Goal: Information Seeking & Learning: Learn about a topic

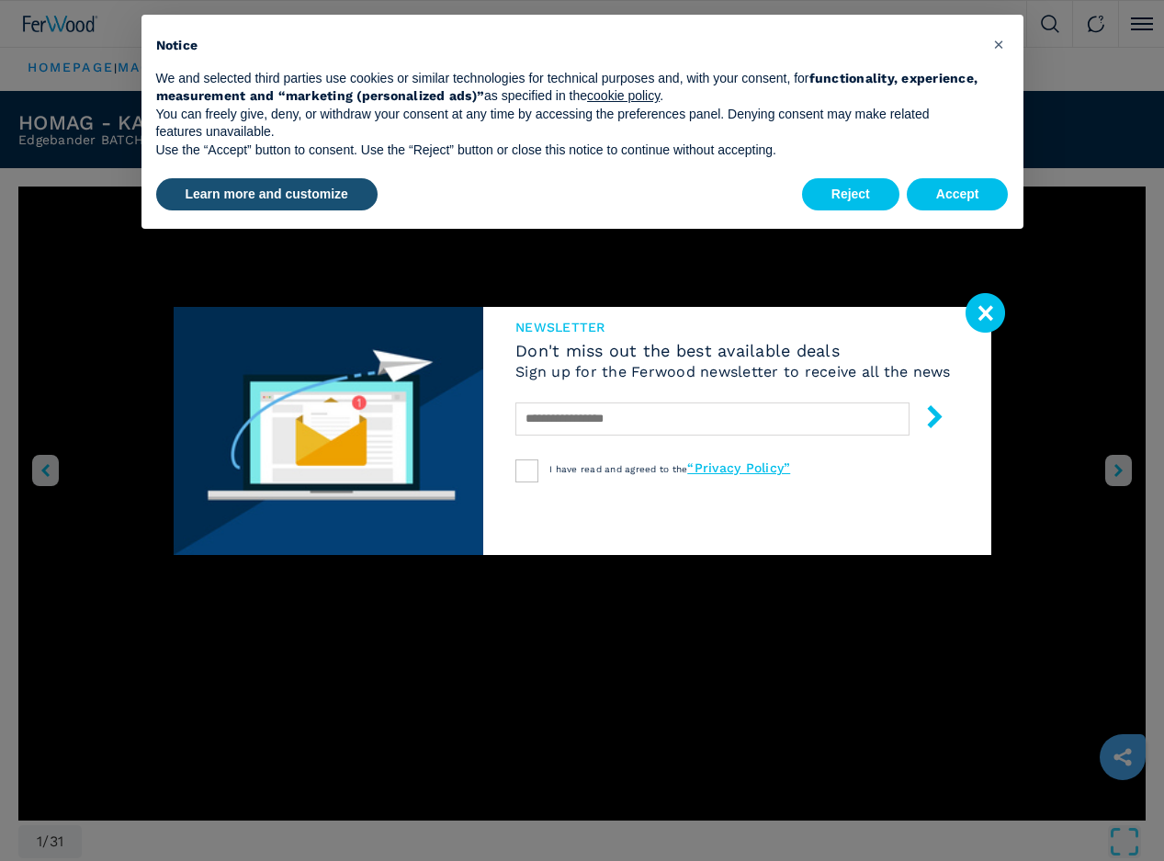
click at [988, 320] on image at bounding box center [986, 313] width 40 height 40
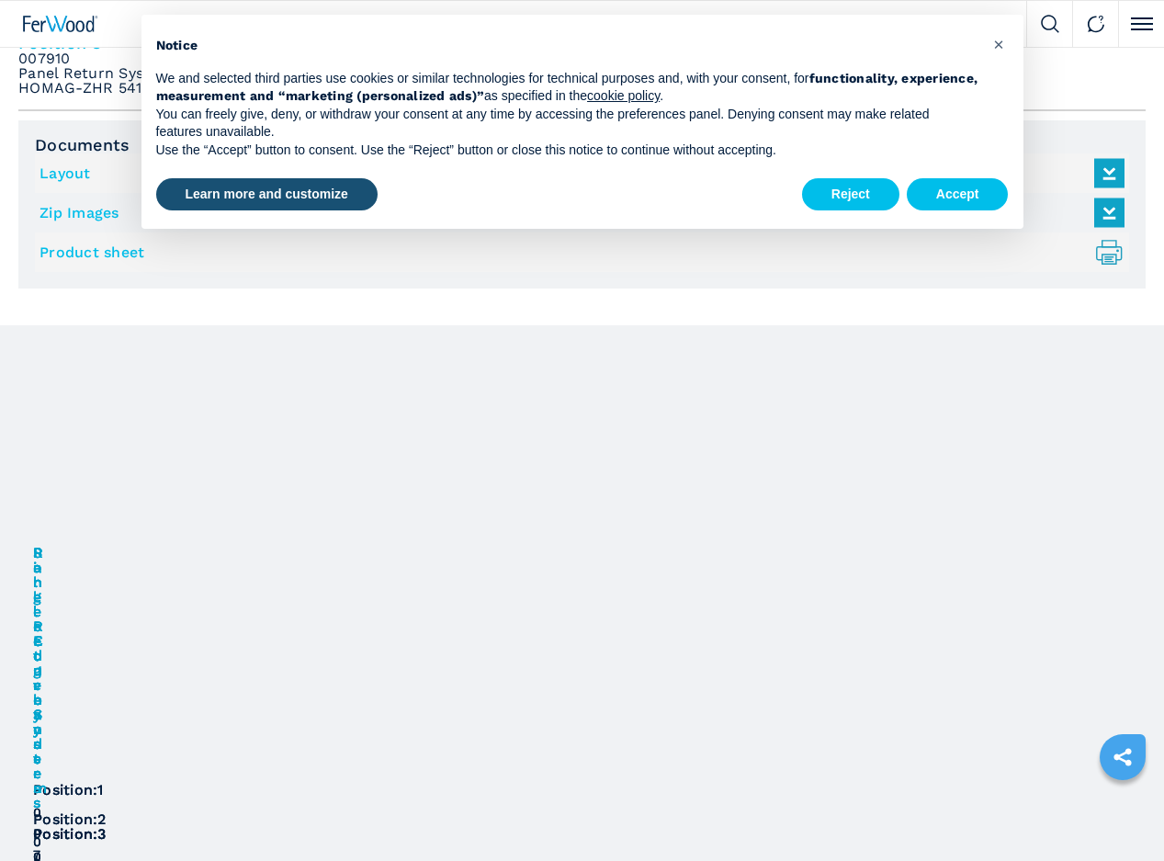
scroll to position [1654, 0]
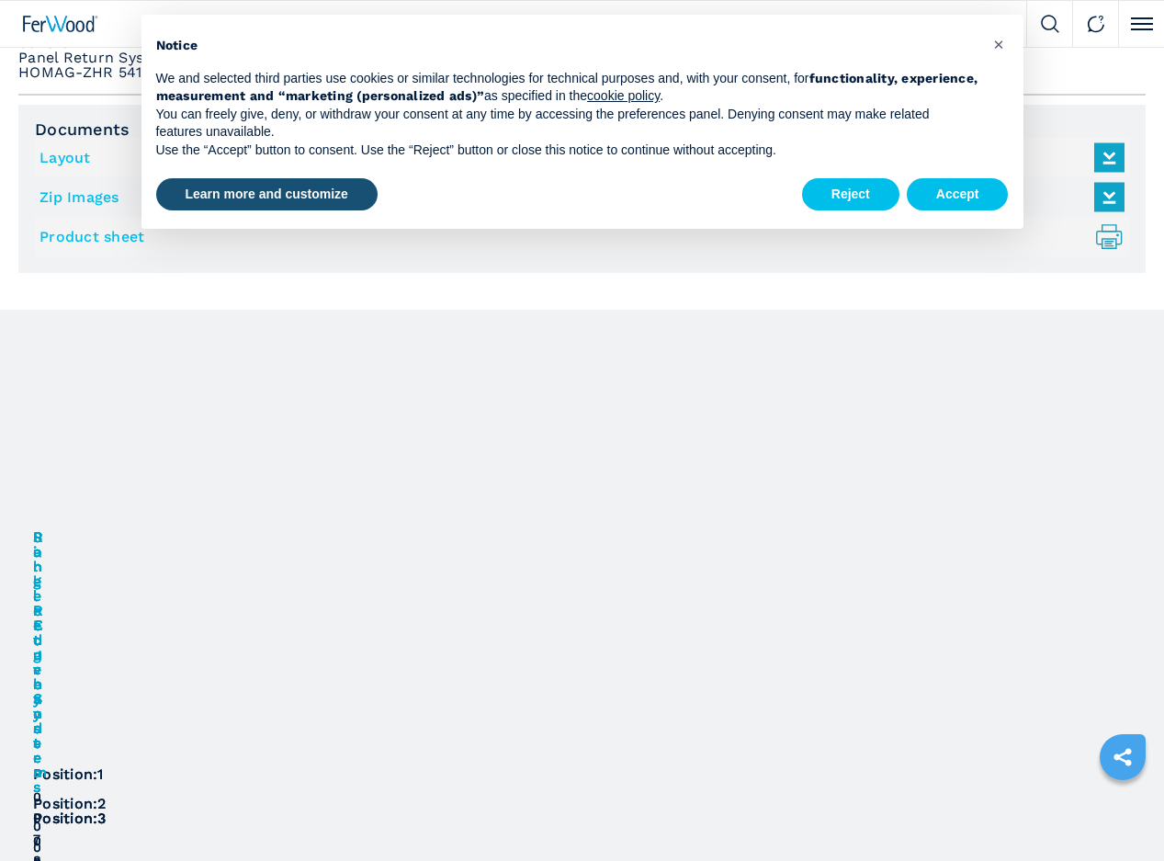
click at [0, 0] on icon "right-button" at bounding box center [0, 0] width 0 height 0
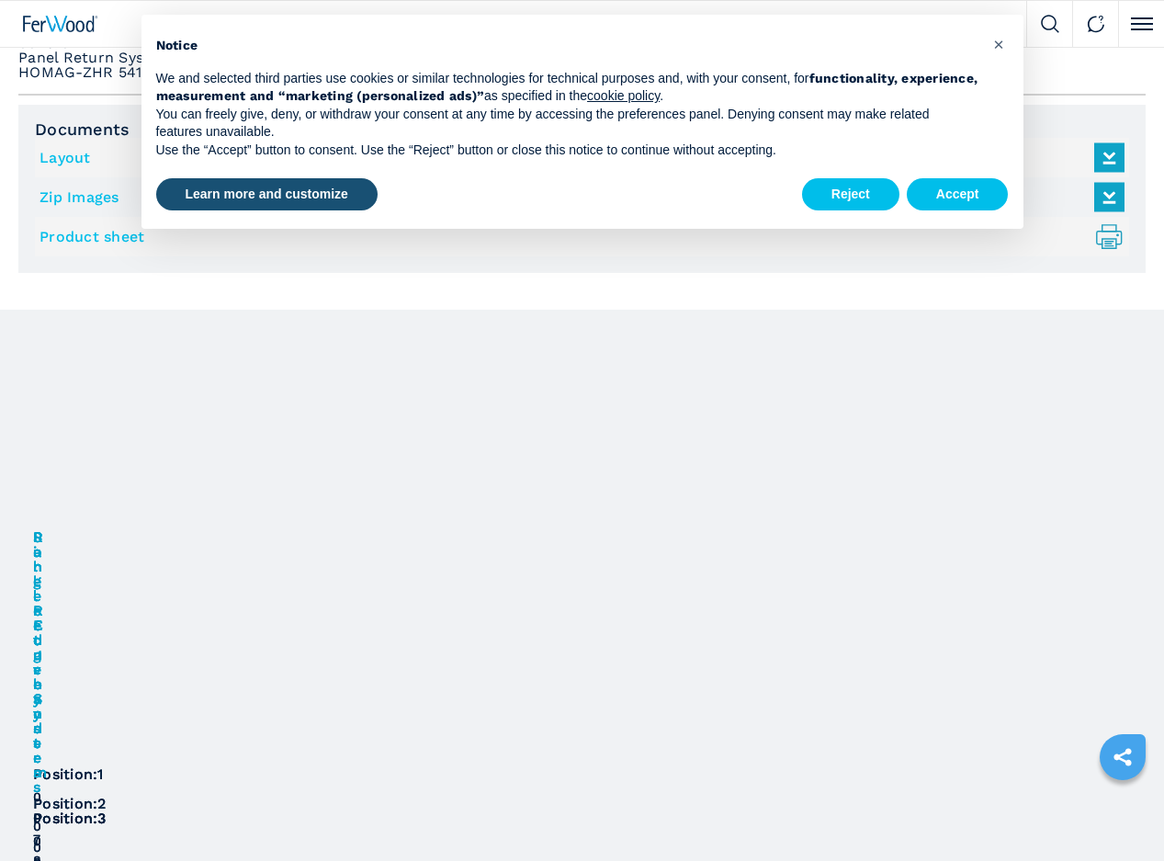
click at [0, 0] on icon "right-button" at bounding box center [0, 0] width 0 height 0
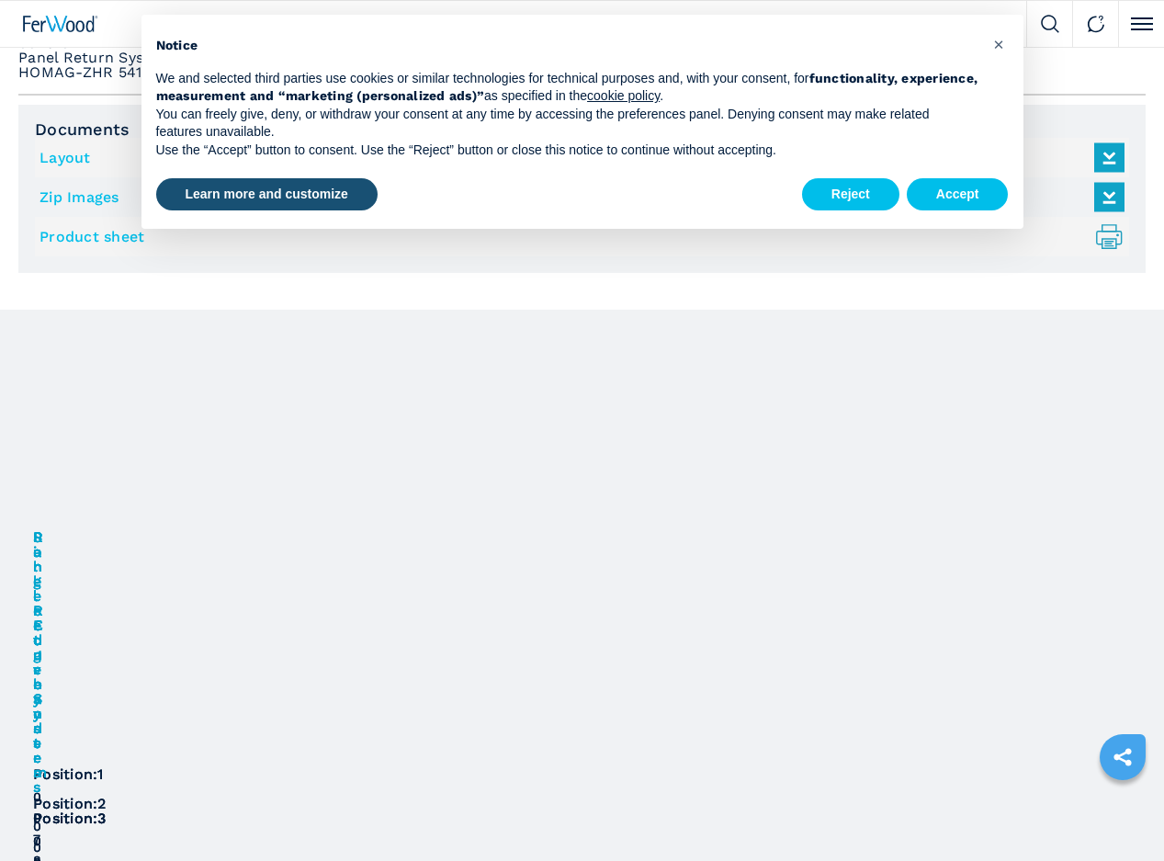
click at [0, 0] on icon "right-button" at bounding box center [0, 0] width 0 height 0
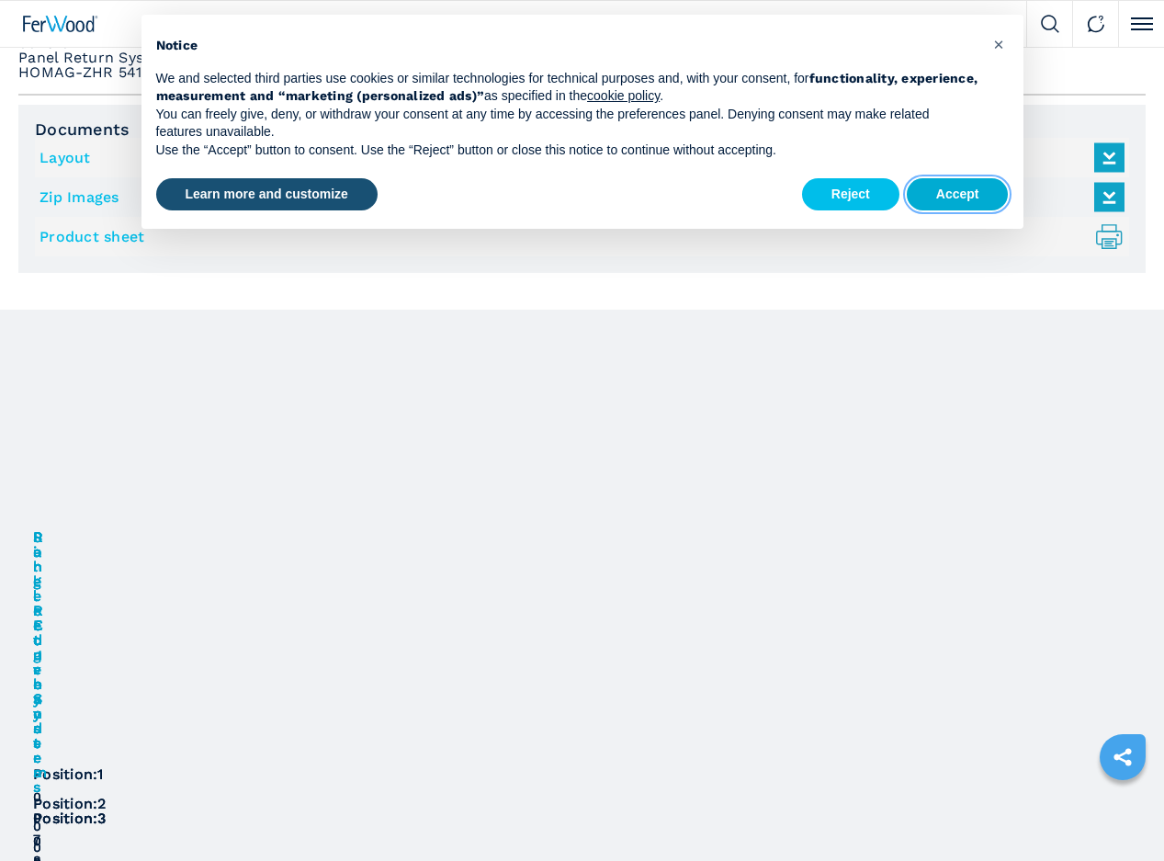
click at [952, 199] on button "Accept" at bounding box center [958, 194] width 102 height 33
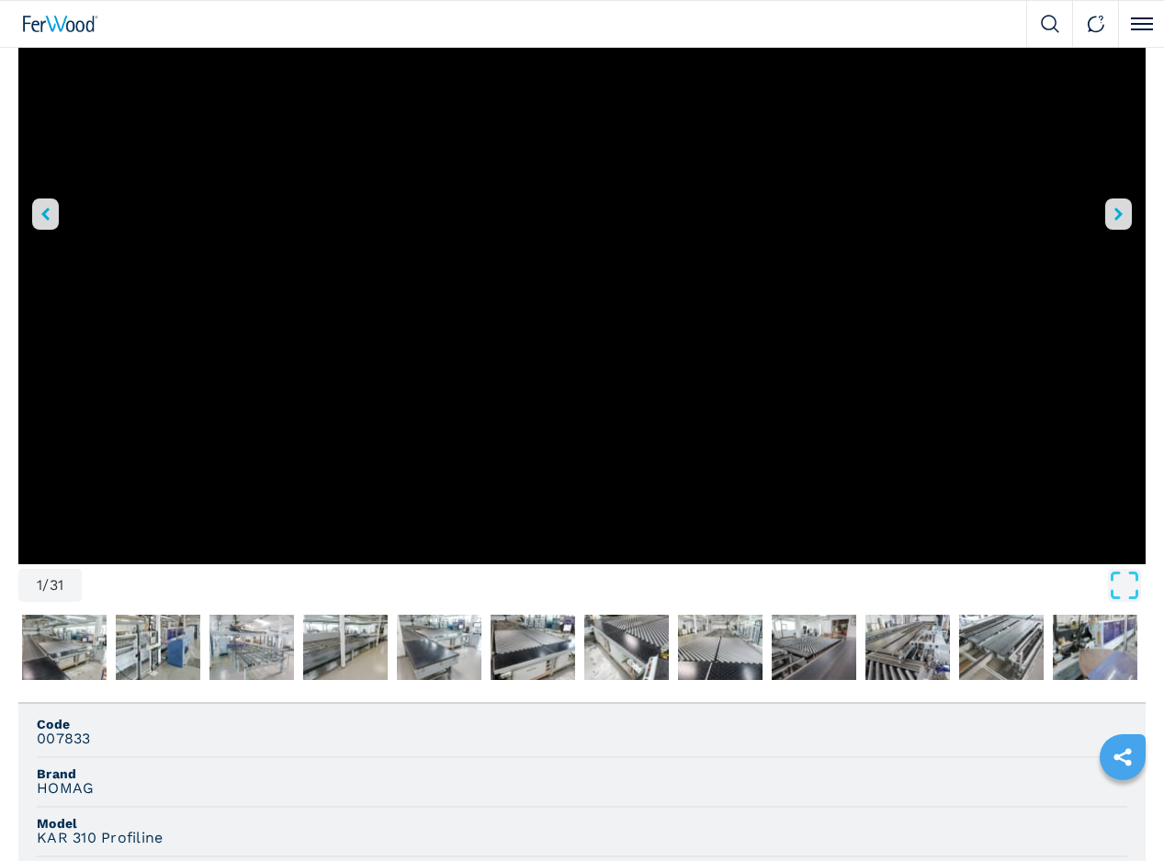
scroll to position [0, 0]
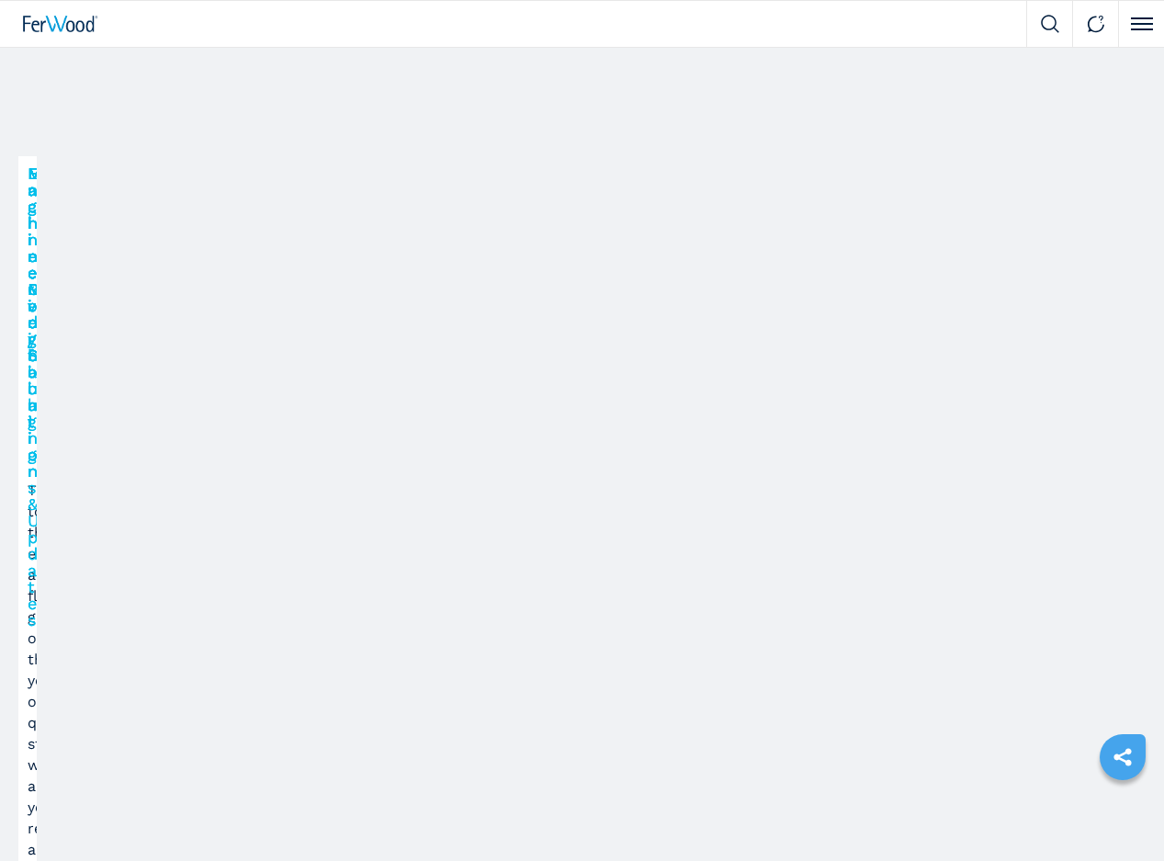
scroll to position [1760, 0]
click at [0, 0] on h3 "Front-Loading Panel Saws" at bounding box center [0, 0] width 0 height 0
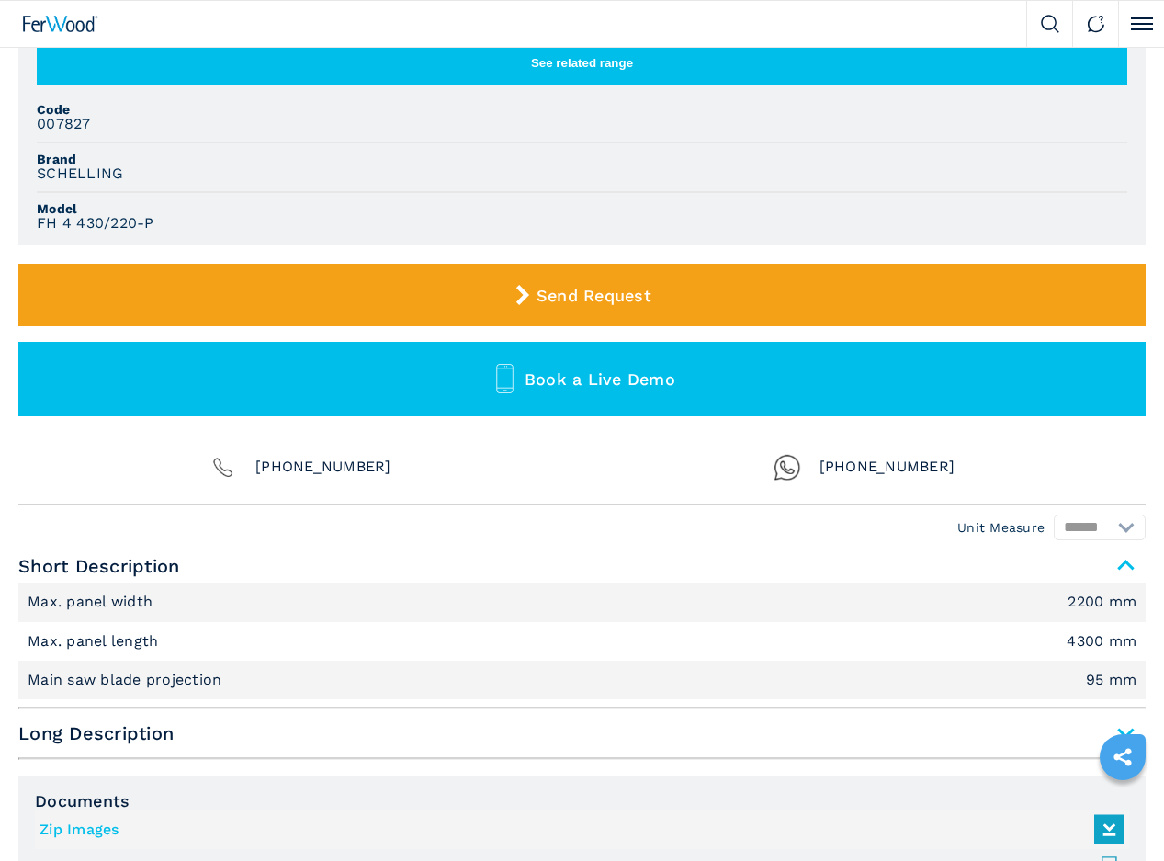
scroll to position [184, 0]
